Goal: Find specific page/section: Find specific page/section

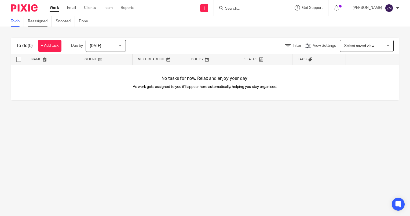
click at [36, 21] on link "Reassigned" at bounding box center [40, 21] width 24 height 10
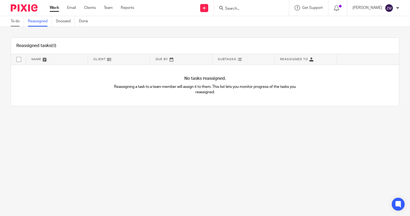
click at [20, 20] on link "To do" at bounding box center [17, 21] width 13 height 10
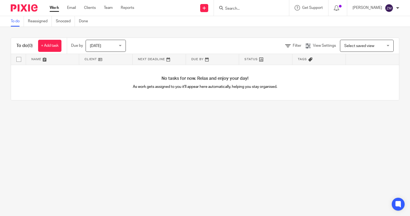
click at [87, 23] on link "Done" at bounding box center [85, 21] width 13 height 10
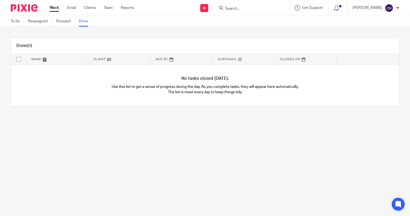
click at [236, 9] on input "Search" at bounding box center [248, 8] width 48 height 5
click at [254, 5] on form at bounding box center [252, 8] width 57 height 7
click at [243, 9] on input "Search" at bounding box center [248, 8] width 48 height 5
type input "henry"
click at [271, 21] on link at bounding box center [276, 21] width 106 height 8
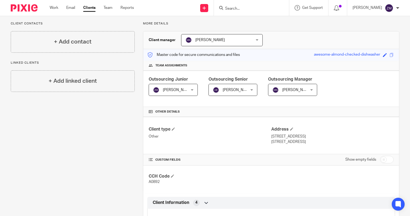
scroll to position [9, 0]
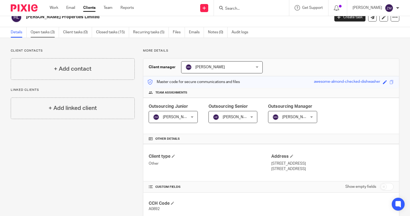
click at [40, 32] on link "Open tasks (3)" at bounding box center [45, 32] width 28 height 10
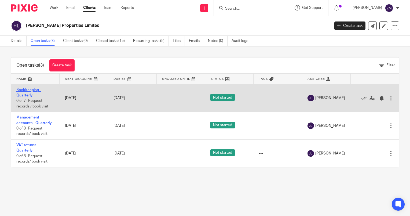
click at [31, 91] on link "Bookkeeping - Quarterly" at bounding box center [28, 92] width 25 height 9
